Goal: Book appointment/travel/reservation

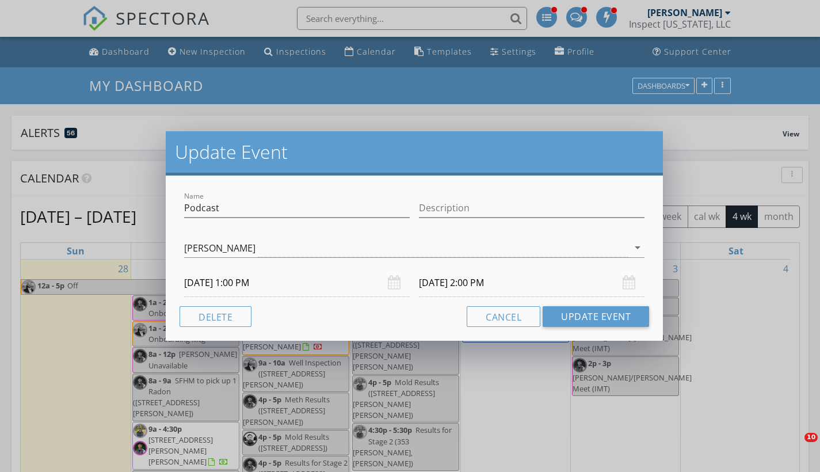
select select "9"
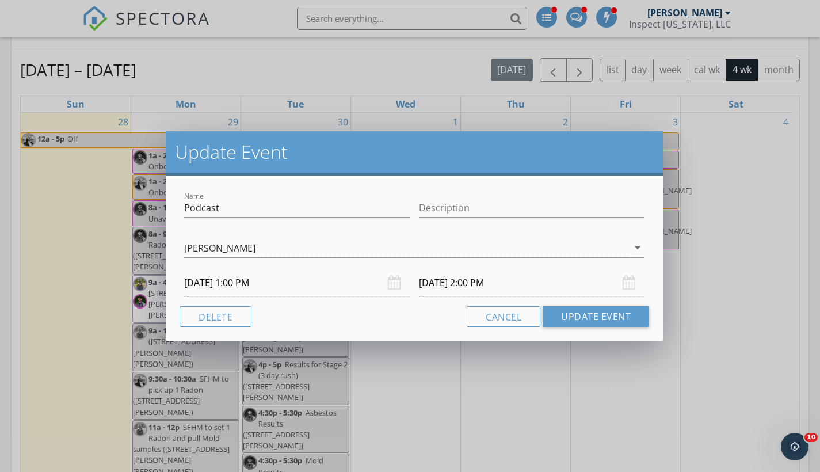
scroll to position [863, 838]
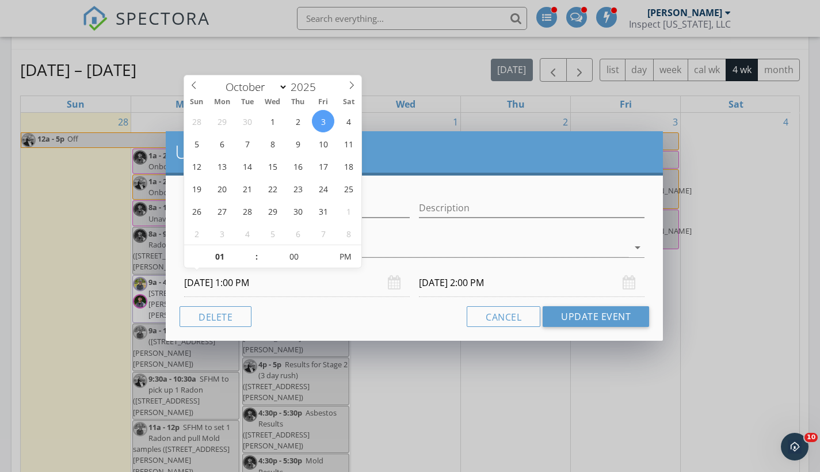
click at [270, 287] on input "[DATE] 1:00 PM" at bounding box center [296, 283] width 225 height 28
type input "[DATE] 1:05 PM"
type input "05"
click at [326, 249] on span at bounding box center [325, 251] width 8 height 12
type input "[DATE] 2:05 PM"
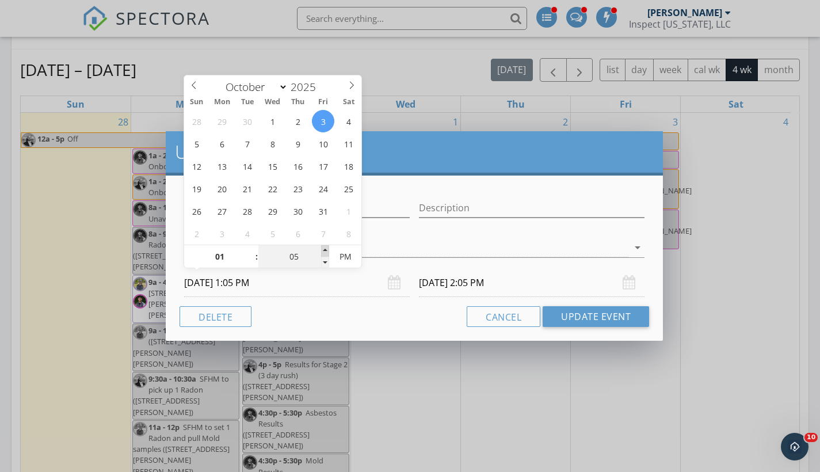
type input "[DATE] 1:10 PM"
type input "10"
click at [324, 250] on span at bounding box center [325, 251] width 8 height 12
type input "[DATE] 1:15 PM"
type input "15"
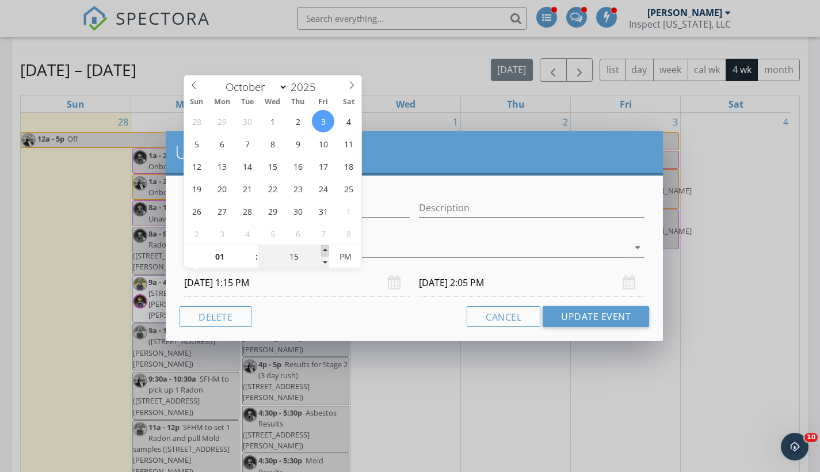
click at [324, 250] on span at bounding box center [325, 251] width 8 height 12
type input "[DATE] 2:15 PM"
type input "[DATE] 1:20 PM"
type input "20"
click at [326, 250] on span at bounding box center [325, 251] width 8 height 12
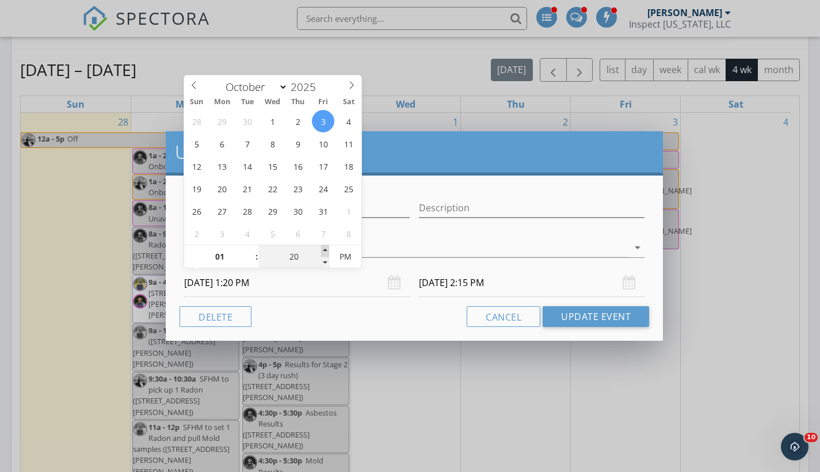
type input "[DATE] 1:25 PM"
type input "25"
click at [326, 250] on span at bounding box center [325, 251] width 8 height 12
type input "[DATE] 2:25 PM"
type input "[DATE] 1:30 PM"
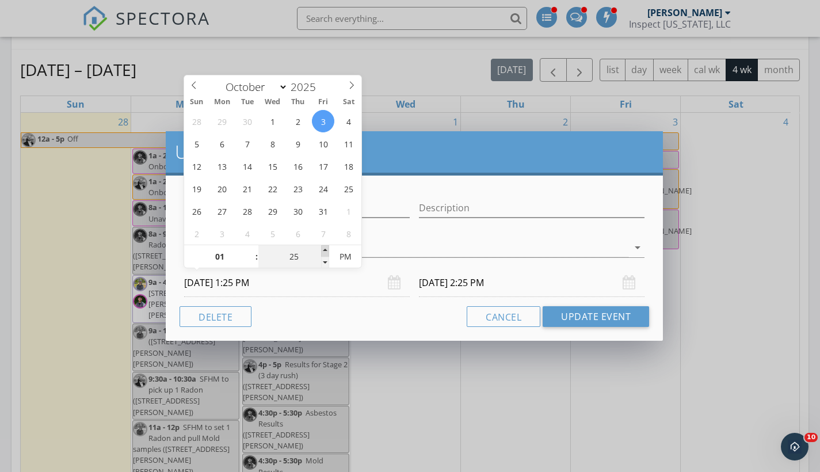
type input "30"
click at [324, 250] on span at bounding box center [325, 251] width 8 height 12
type input "[DATE] 1:35 PM"
type input "35"
click at [324, 250] on span at bounding box center [325, 251] width 8 height 12
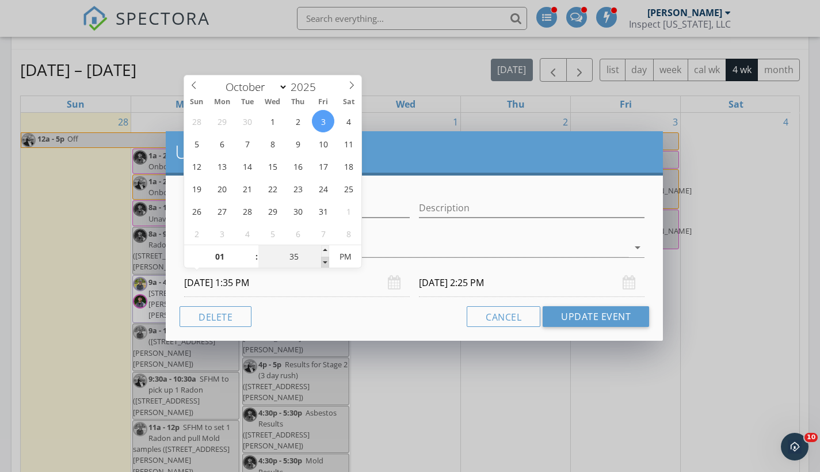
type input "[DATE] 2:35 PM"
type input "[DATE] 1:30 PM"
type input "30"
click at [324, 263] on span at bounding box center [325, 263] width 8 height 12
type input "[DATE] 2:30 PM"
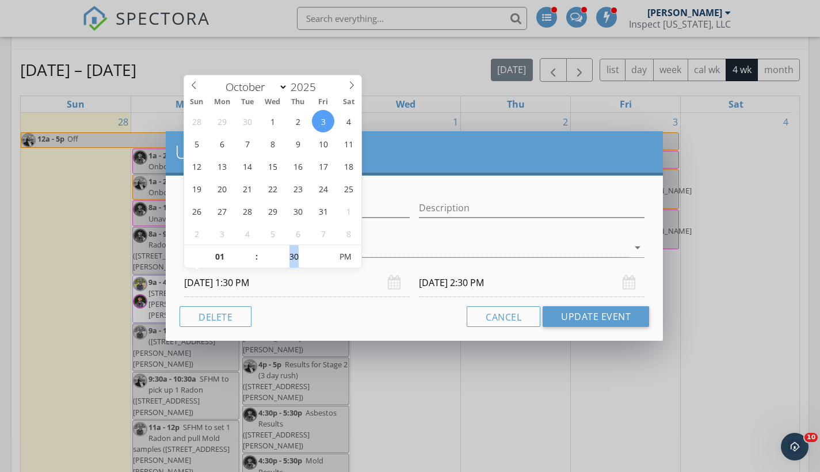
click at [331, 323] on div "Cancel Update Event" at bounding box center [413, 316] width 469 height 21
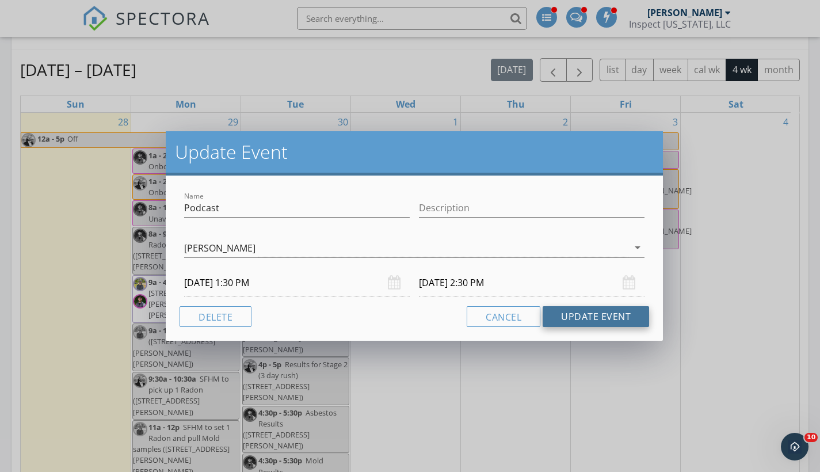
click at [599, 315] on button "Update Event" at bounding box center [595, 316] width 106 height 21
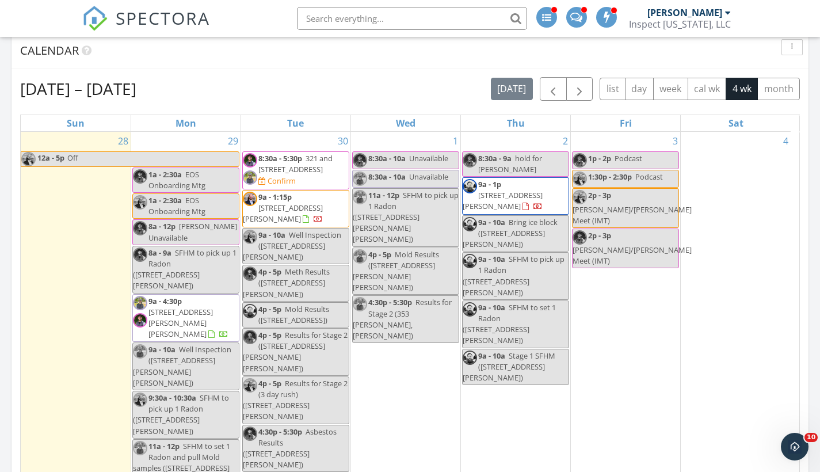
scroll to position [106, 0]
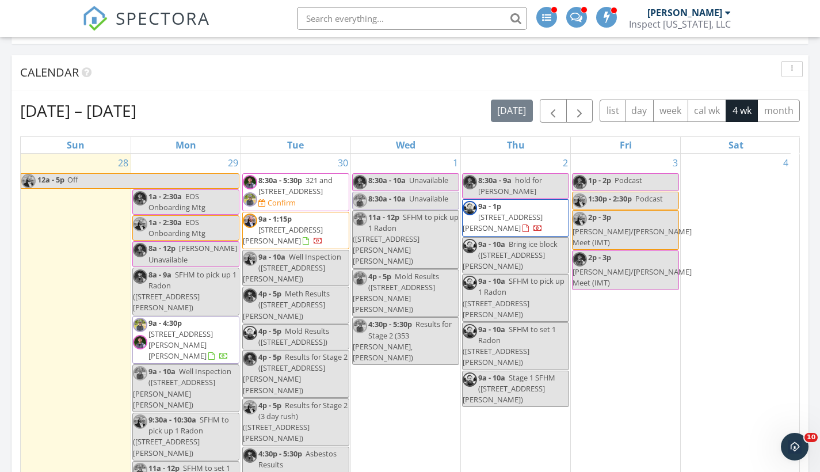
click at [653, 181] on link "1p - 2p Podcast" at bounding box center [625, 182] width 107 height 18
select select "9"
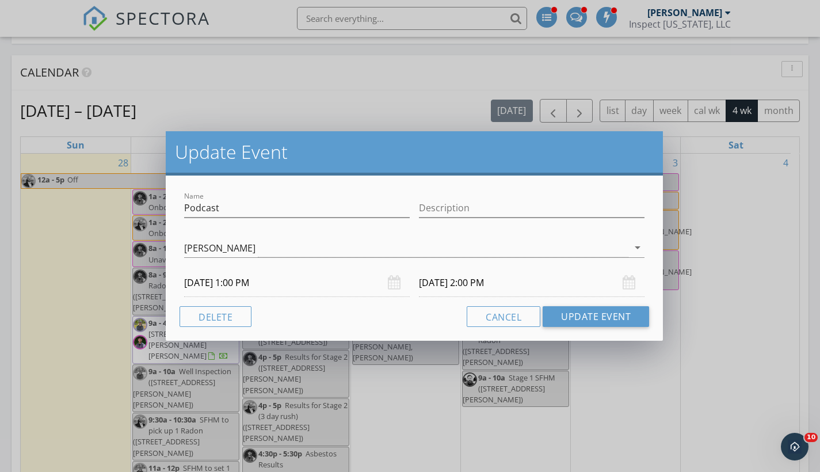
click at [222, 282] on input "[DATE] 1:00 PM" at bounding box center [296, 283] width 225 height 28
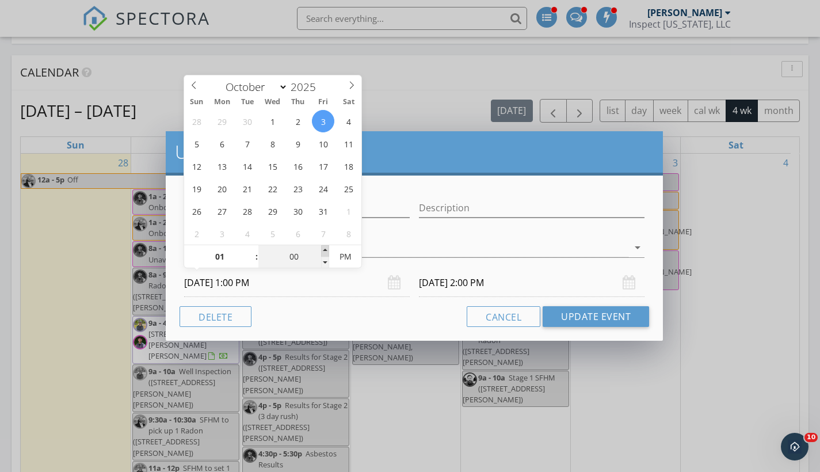
type input "05"
type input "[DATE] 1:05 PM"
click at [328, 250] on span at bounding box center [325, 251] width 8 height 12
type input "10"
type input "[DATE] 1:10 PM"
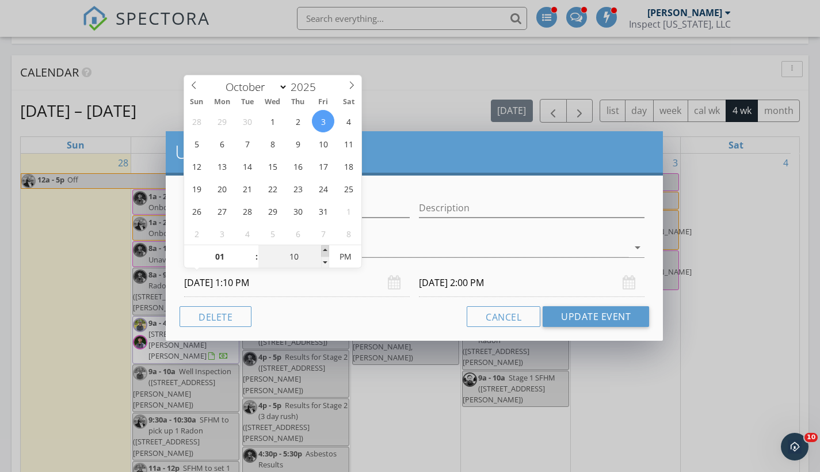
click at [328, 250] on span at bounding box center [325, 251] width 8 height 12
type input "15"
type input "[DATE] 1:15 PM"
click at [328, 250] on span at bounding box center [325, 251] width 8 height 12
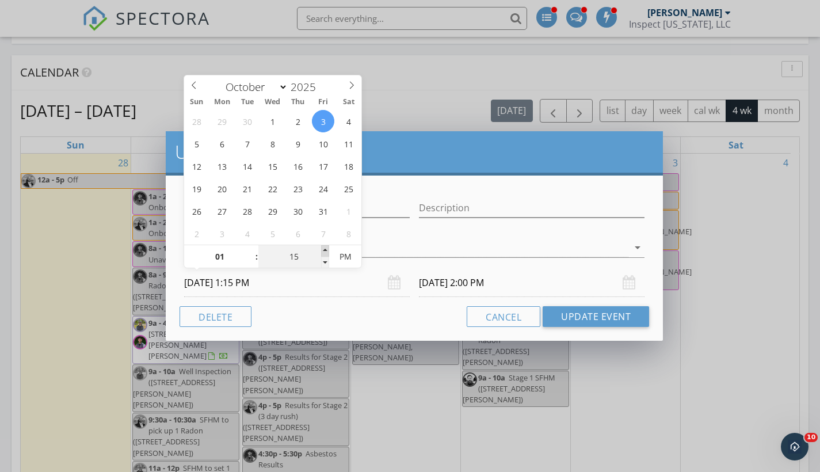
type input "20"
type input "[DATE] 1:20 PM"
type input "25"
type input "[DATE] 1:25 PM"
click at [328, 250] on span at bounding box center [325, 251] width 8 height 12
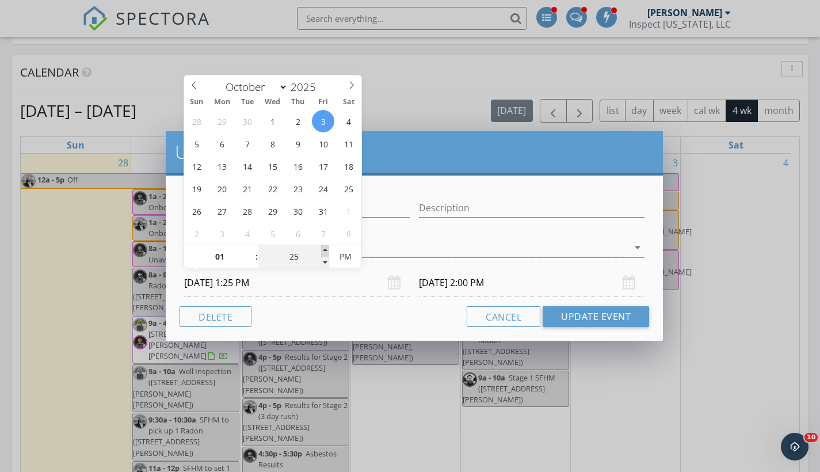
type input "30"
type input "[DATE] 1:30 PM"
click at [328, 250] on span at bounding box center [325, 251] width 8 height 12
type input "35"
type input "[DATE] 1:35 PM"
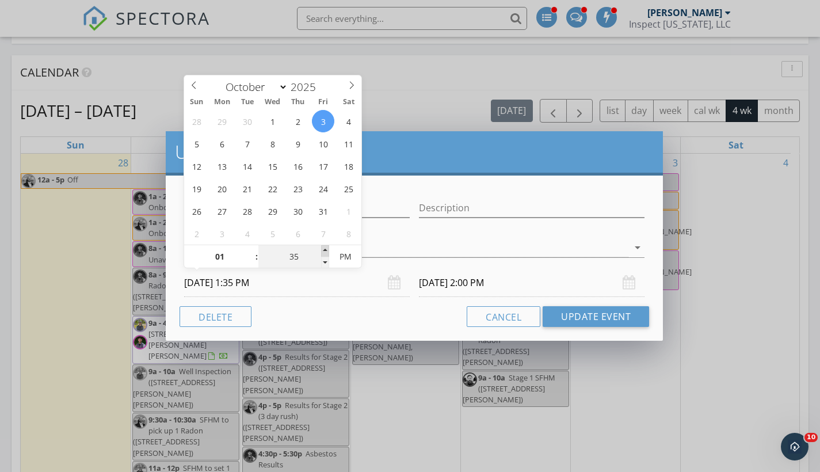
click at [328, 250] on span at bounding box center [325, 251] width 8 height 12
type input "[DATE] 2:35 PM"
type input "30"
type input "[DATE] 1:30 PM"
click at [326, 258] on span at bounding box center [325, 263] width 8 height 12
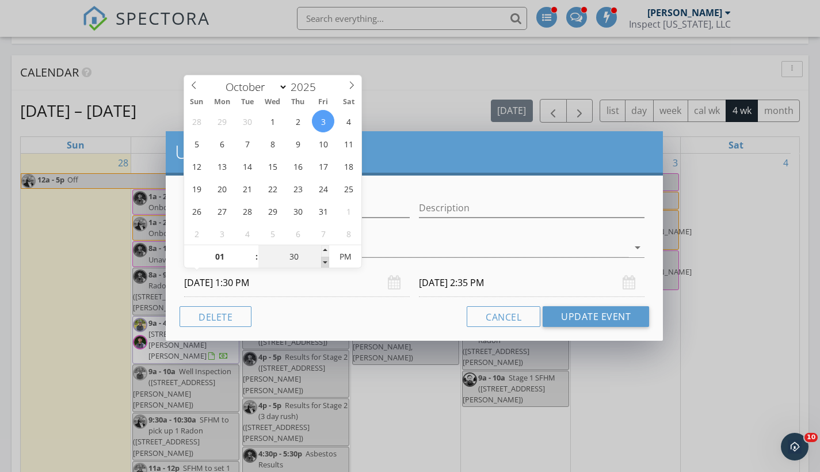
type input "[DATE] 2:30 PM"
click at [360, 323] on div "Cancel Update Event" at bounding box center [413, 316] width 469 height 21
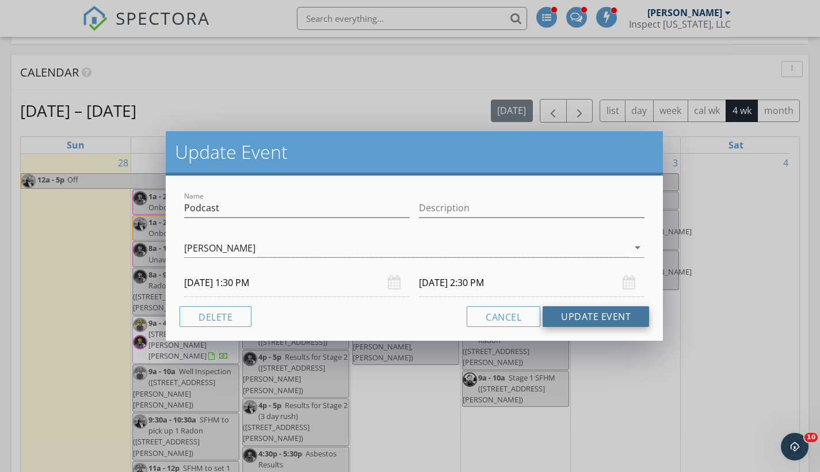
click at [610, 320] on button "Update Event" at bounding box center [595, 316] width 106 height 21
